Goal: Task Accomplishment & Management: Manage account settings

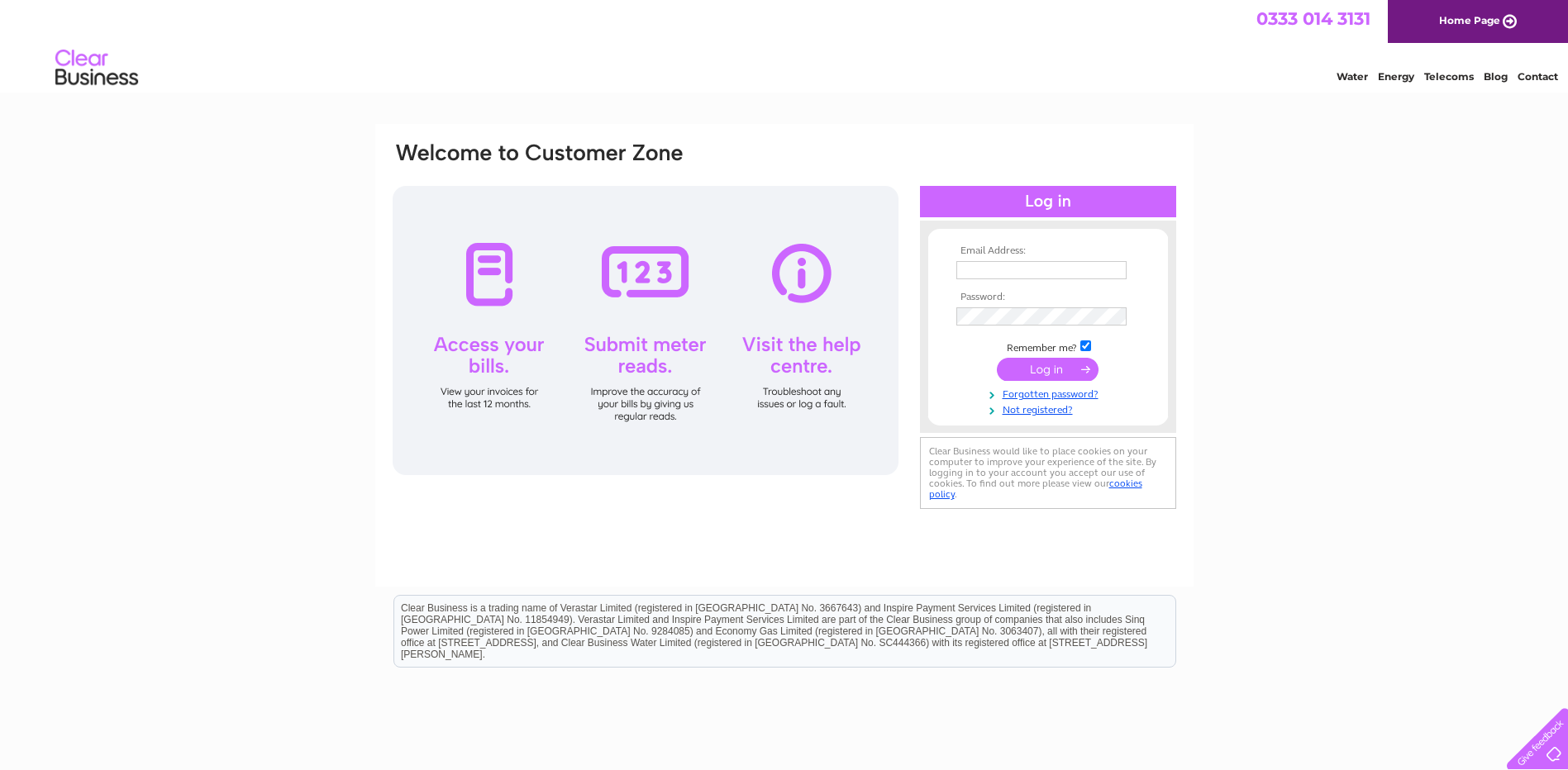
drag, startPoint x: 0, startPoint y: 0, endPoint x: 1014, endPoint y: 261, distance: 1047.1
click at [1014, 261] on input "text" at bounding box center [1042, 269] width 171 height 18
click at [0, 146] on html "Email Address: Password:" at bounding box center [784, 441] width 1568 height 882
click at [987, 268] on input "text" at bounding box center [1042, 270] width 172 height 20
paste input "accounts@downholeproducts.com"
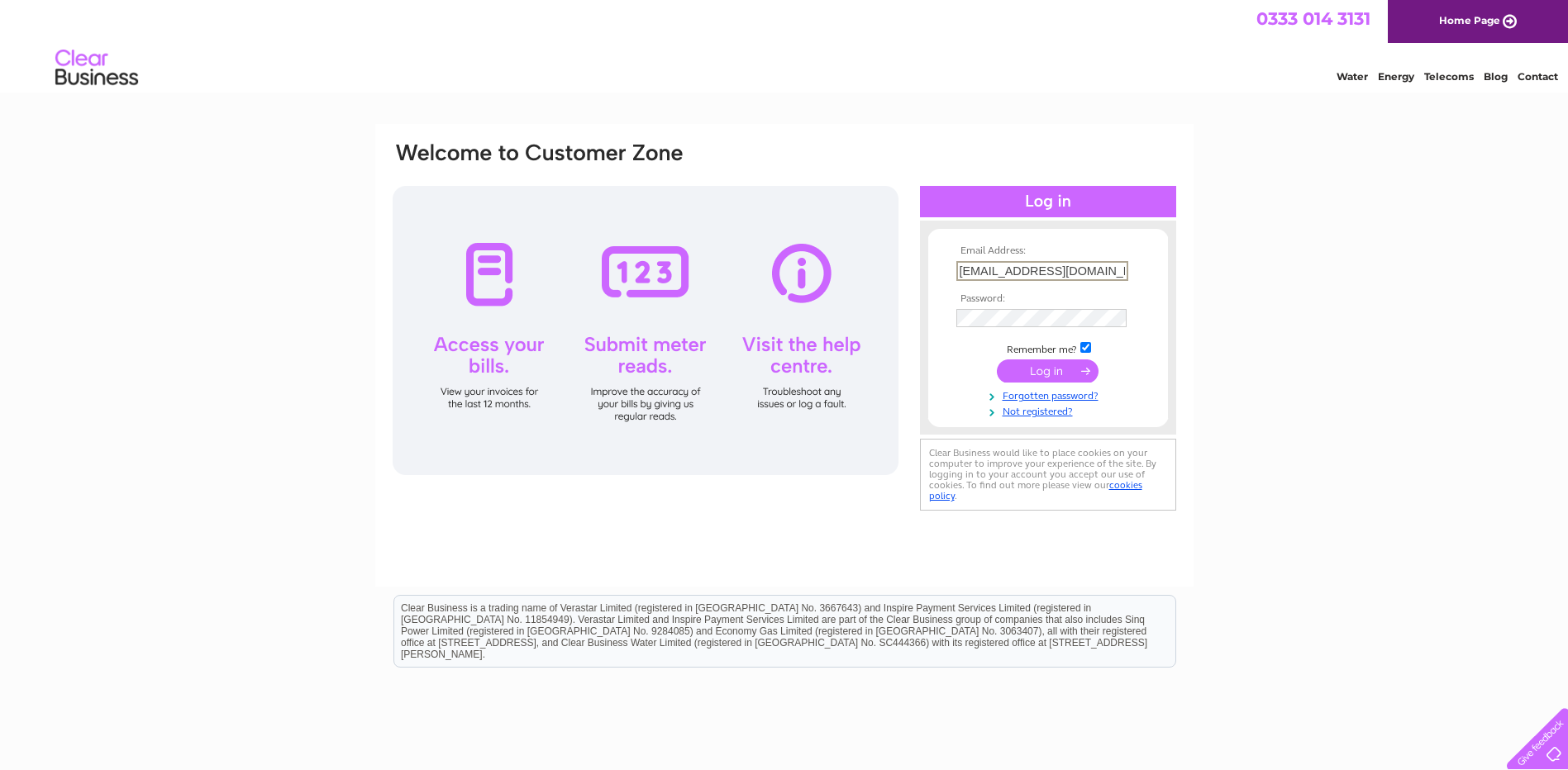
scroll to position [0, 16]
type input "accounts@downholeproducts.com"
click at [1061, 367] on input "submit" at bounding box center [1048, 369] width 102 height 23
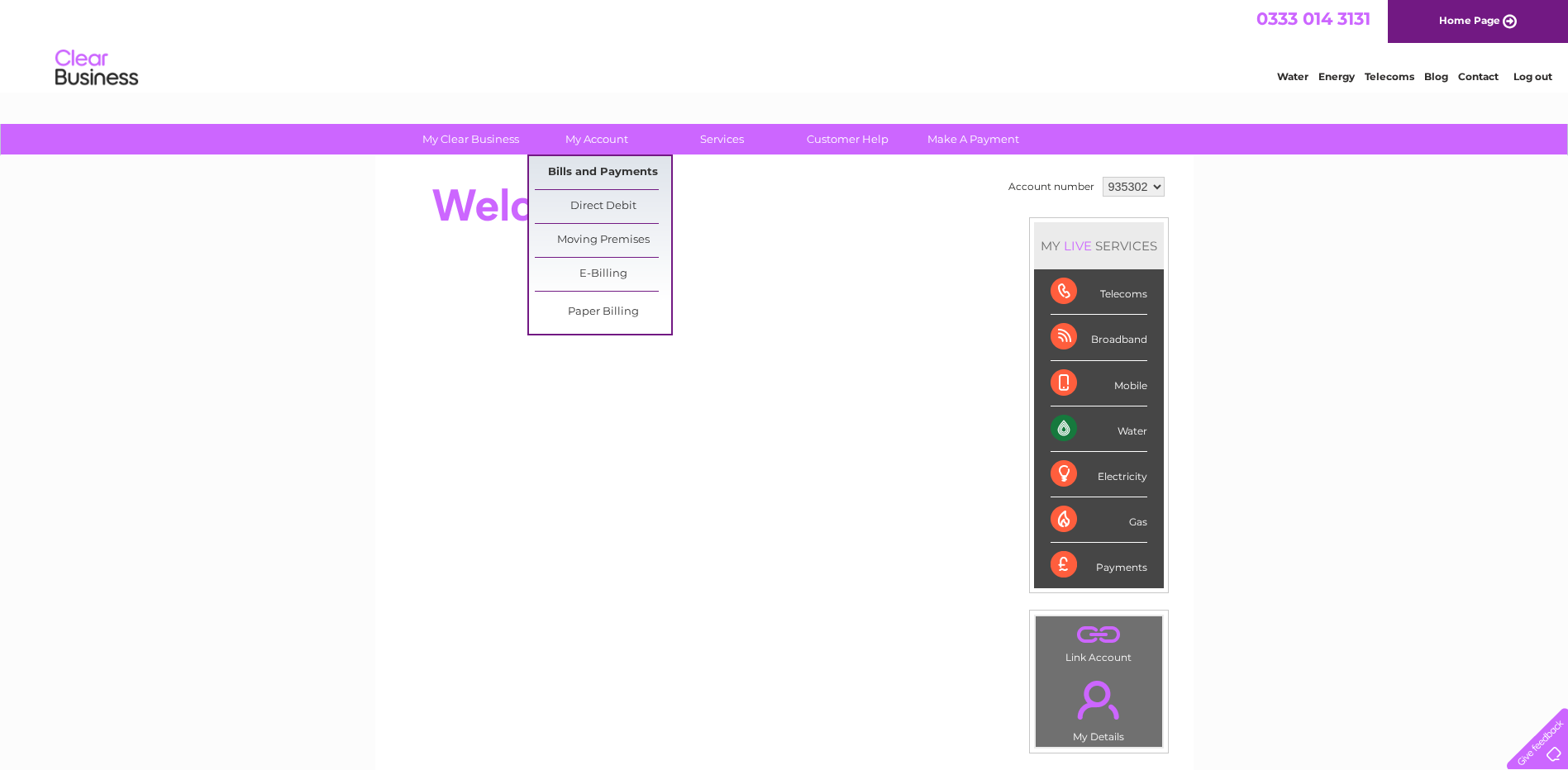
click at [602, 169] on link "Bills and Payments" at bounding box center [603, 172] width 136 height 33
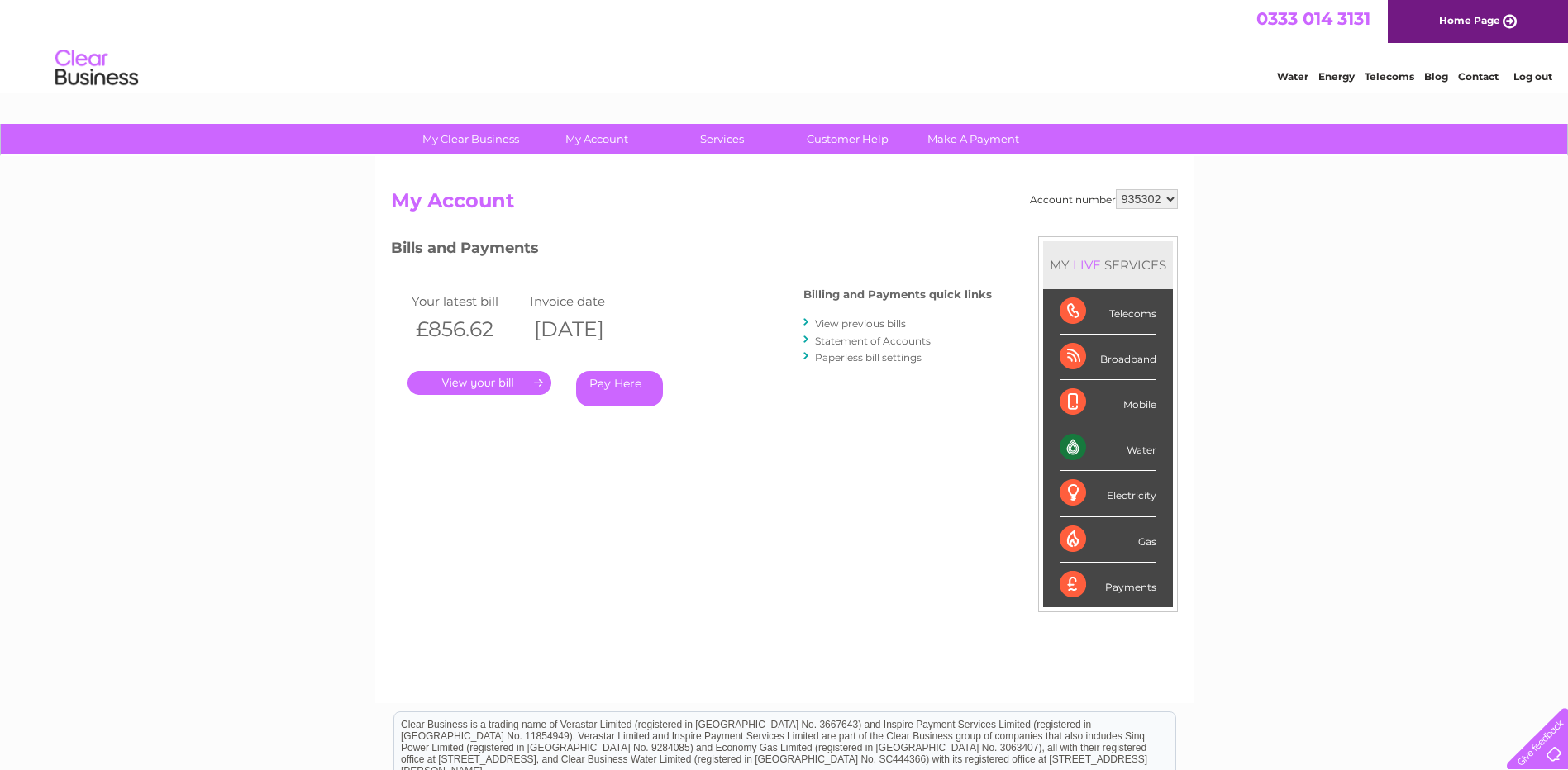
click at [485, 373] on link "." at bounding box center [479, 383] width 144 height 24
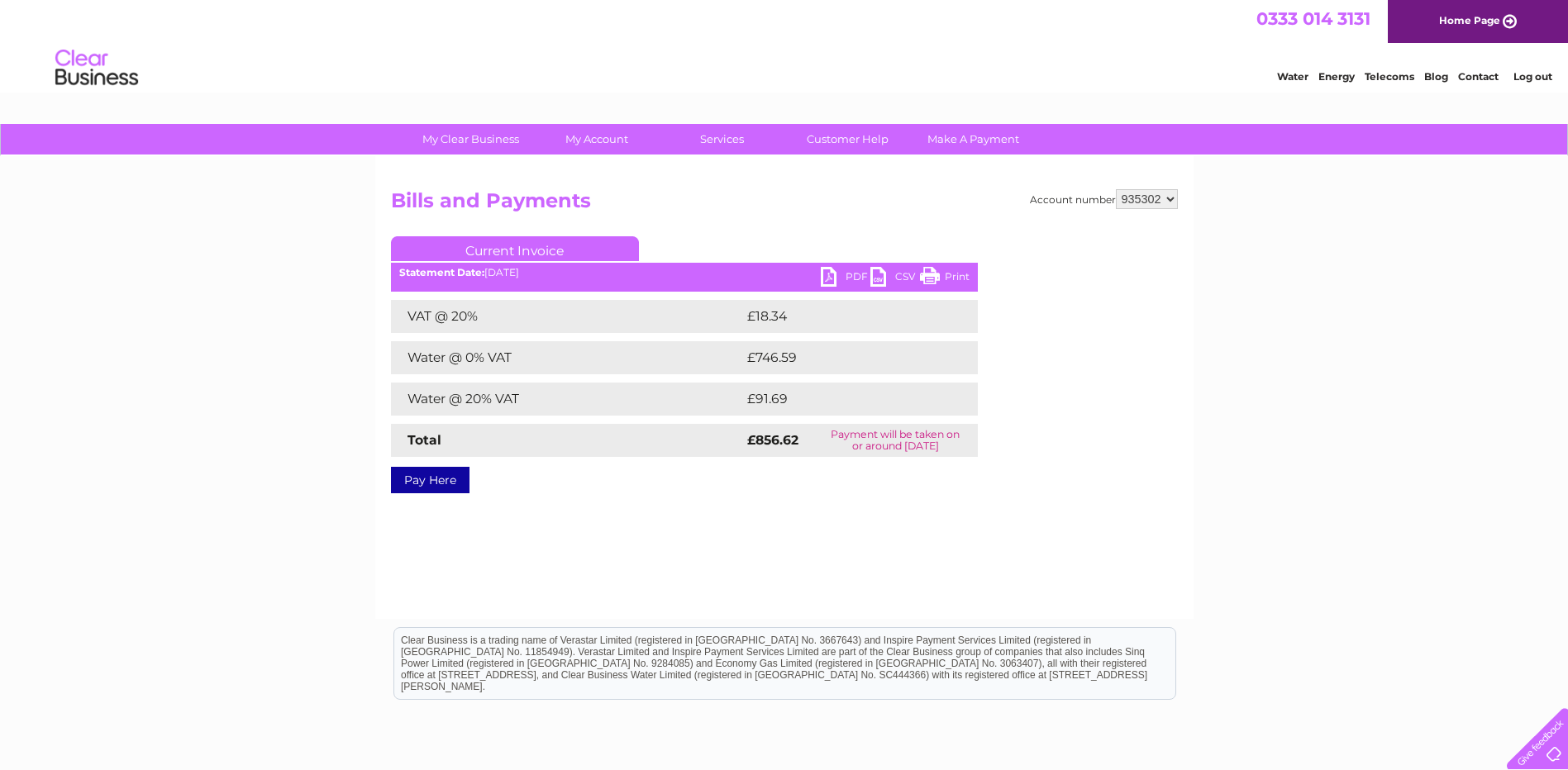
click at [847, 271] on link "PDF" at bounding box center [845, 279] width 49 height 24
click at [831, 270] on link "PDF" at bounding box center [845, 279] width 49 height 24
